Goal: Task Accomplishment & Management: Manage account settings

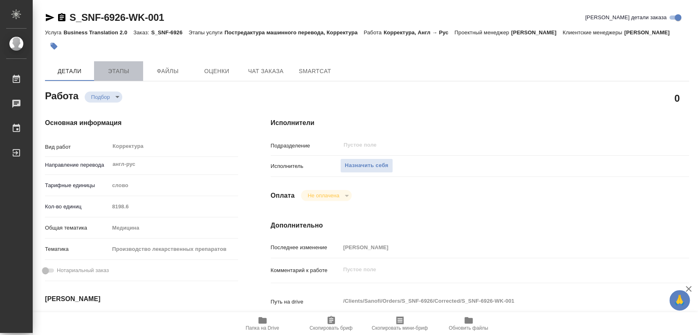
click at [128, 77] on span "Этапы" at bounding box center [118, 71] width 39 height 10
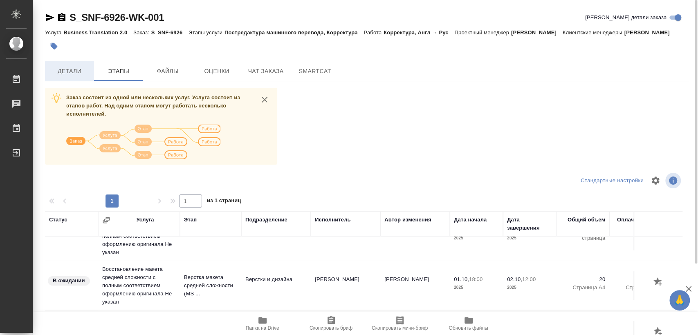
click at [72, 77] on span "Детали" at bounding box center [69, 71] width 39 height 10
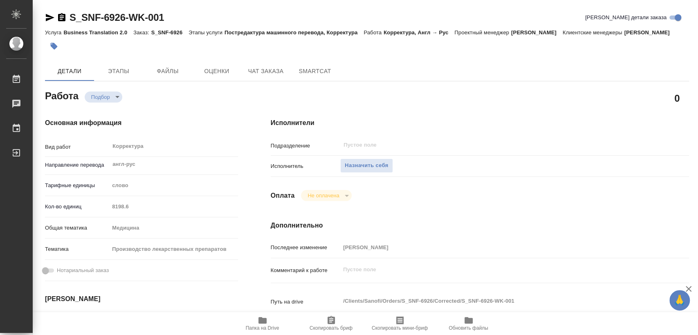
type textarea "x"
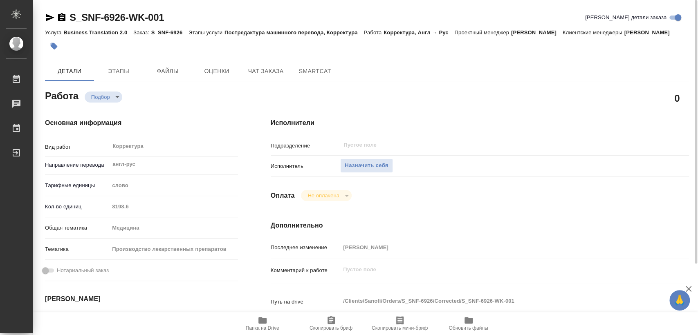
type textarea "x"
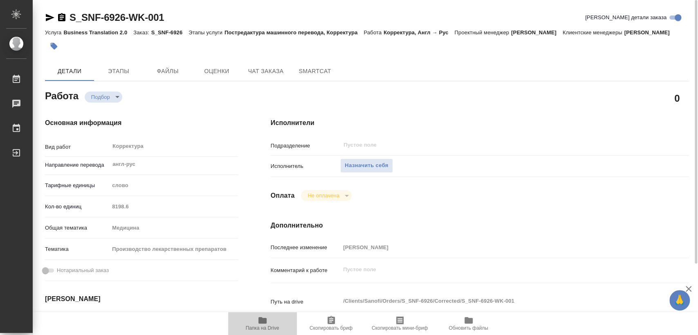
click at [264, 326] on span "Папка на Drive" at bounding box center [263, 329] width 34 height 6
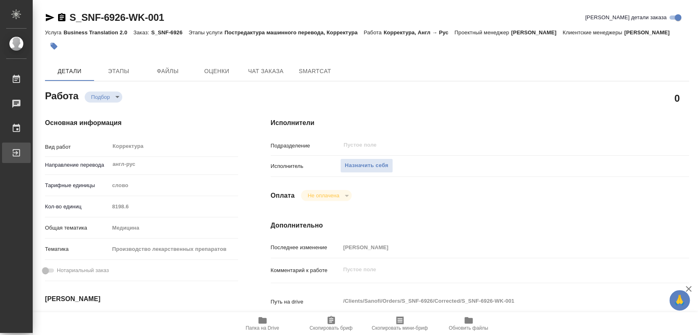
type textarea "x"
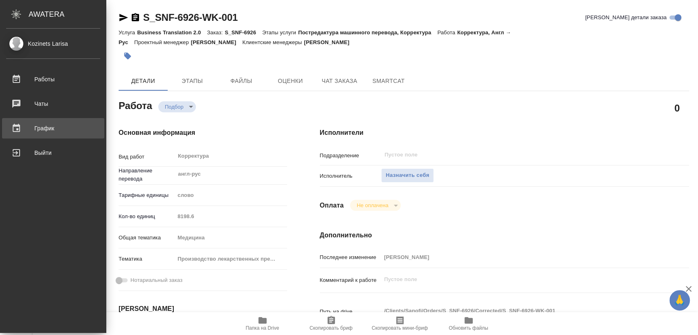
type textarea "x"
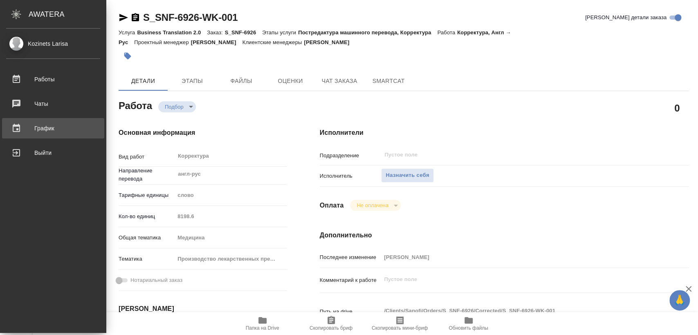
click at [46, 130] on div "График" at bounding box center [53, 128] width 94 height 12
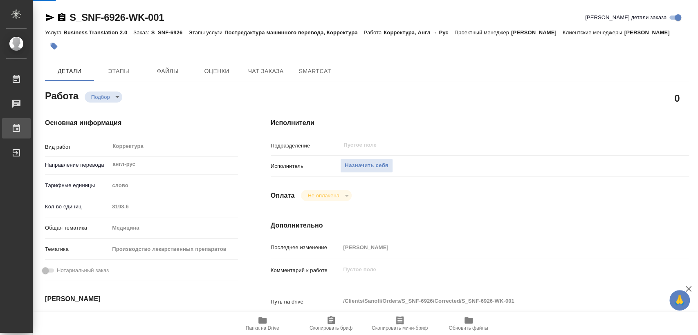
type textarea "x"
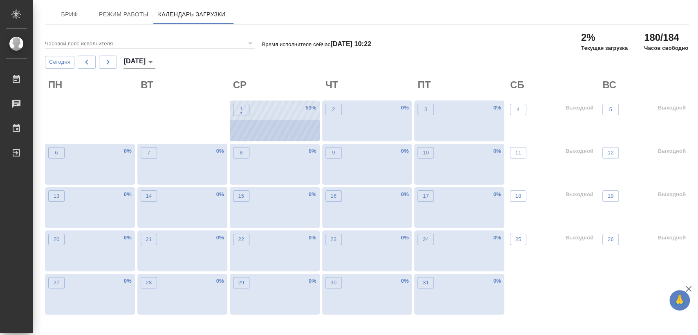
click at [270, 125] on div "1 • 53 %" at bounding box center [275, 121] width 90 height 41
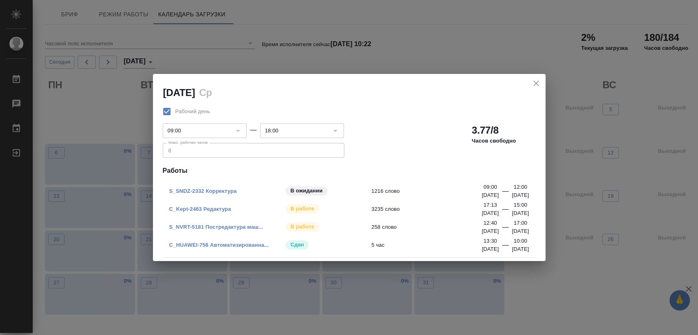
click at [538, 82] on icon "close" at bounding box center [536, 84] width 6 height 6
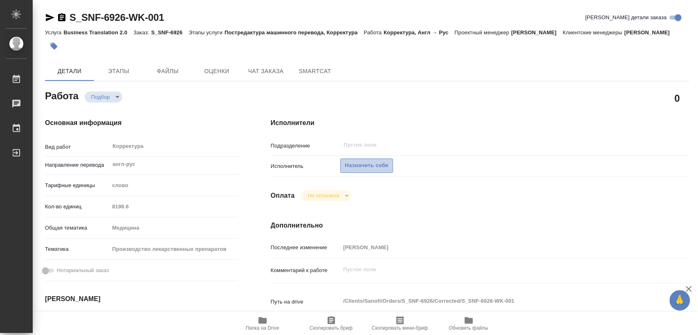
click at [363, 171] on span "Назначить себя" at bounding box center [366, 165] width 43 height 9
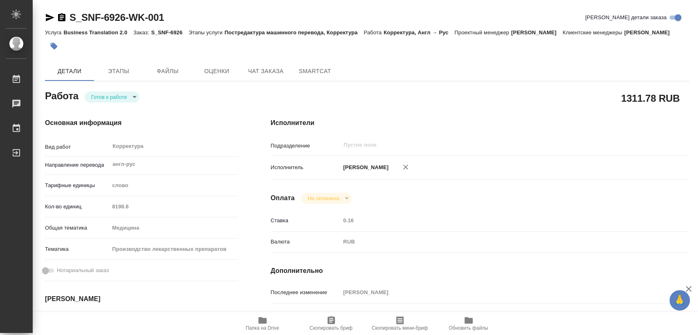
click at [139, 108] on body "🙏 .cls-1 fill:#fff; AWATERA Kozinets Larisa Работы Чаты График Выйти S_SNF-6926…" at bounding box center [349, 167] width 698 height 335
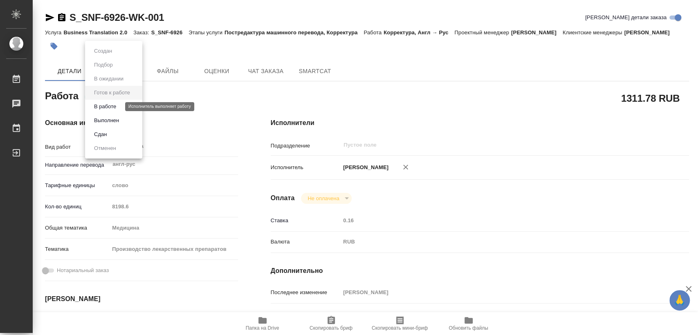
click at [110, 108] on button "В работе" at bounding box center [105, 106] width 27 height 9
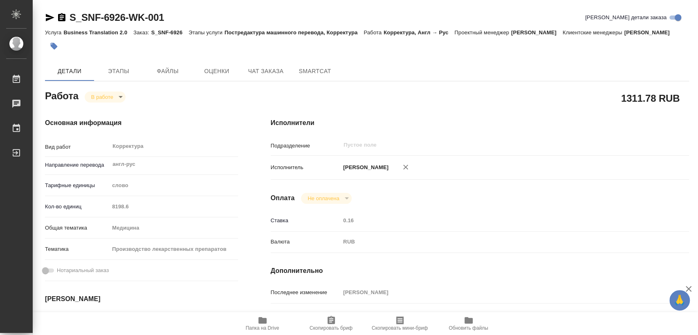
type textarea "x"
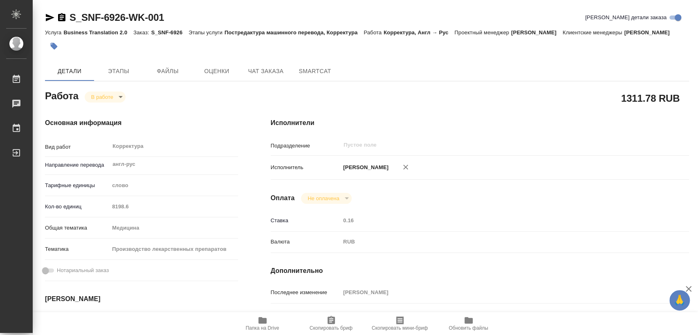
type textarea "x"
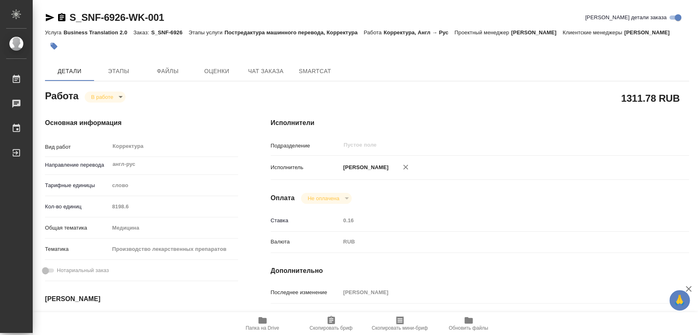
type textarea "x"
